Goal: Navigation & Orientation: Go to known website

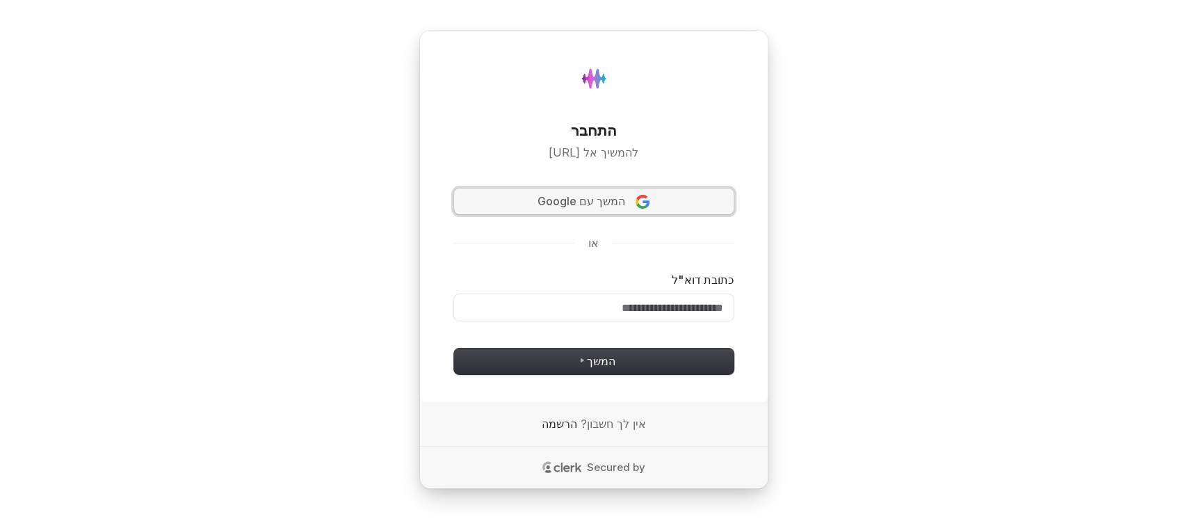
click at [625, 193] on span "המשך עם Google" at bounding box center [582, 201] width 88 height 16
